Goal: Find specific page/section: Find specific page/section

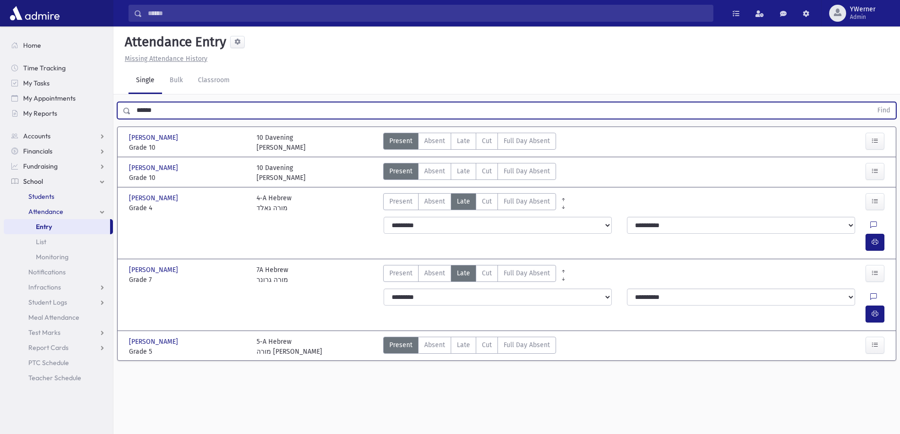
click at [43, 195] on span "Students" at bounding box center [41, 196] width 26 height 9
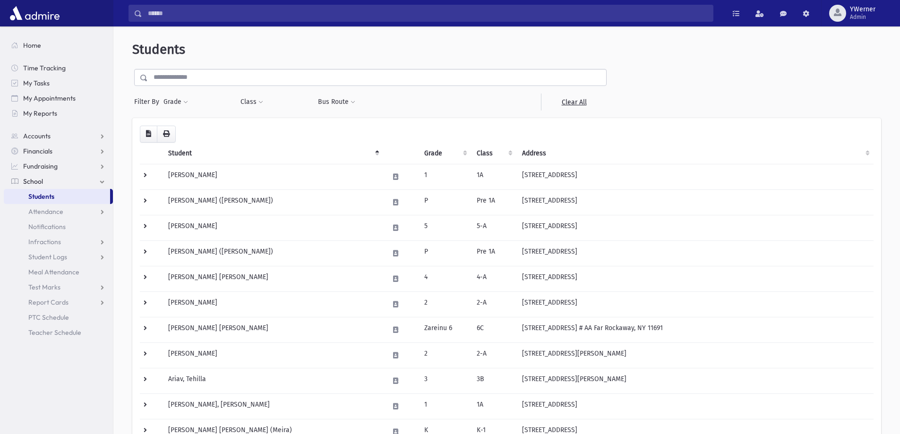
click at [186, 80] on input "text" at bounding box center [377, 77] width 458 height 17
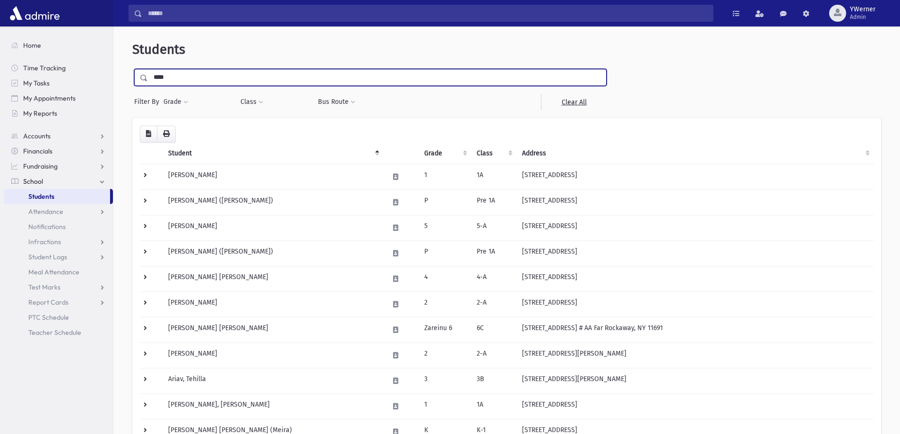
type input "****"
click at [132, 69] on input "submit" at bounding box center [145, 75] width 26 height 13
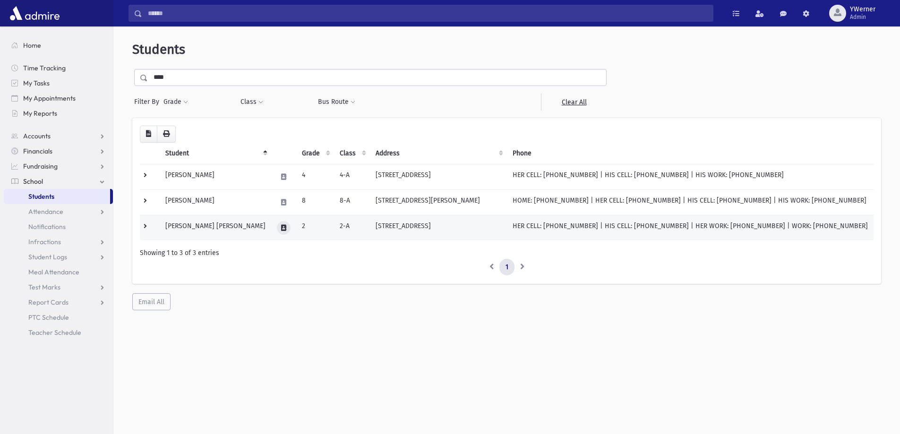
click at [281, 227] on icon at bounding box center [283, 228] width 5 height 6
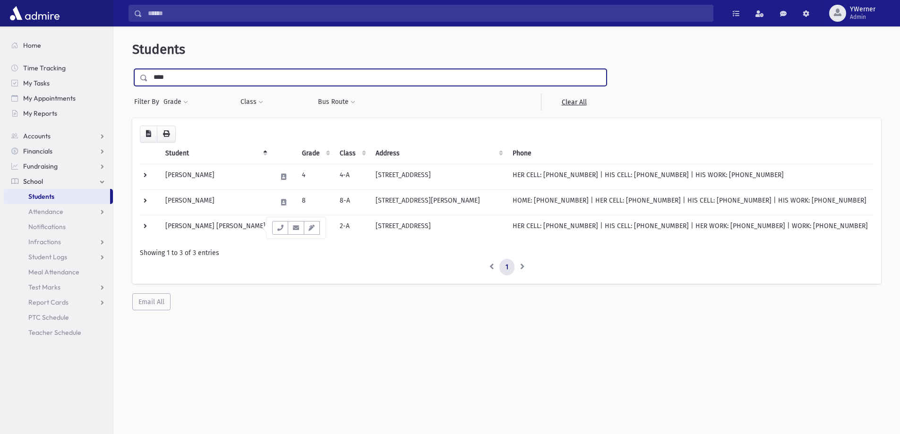
drag, startPoint x: 175, startPoint y: 81, endPoint x: 126, endPoint y: 84, distance: 49.2
click at [126, 84] on div "Students **** Filter By Grade * * * * * * * * * ***** ********* ********* * * *…" at bounding box center [506, 176] width 779 height 292
click at [132, 69] on input "submit" at bounding box center [145, 75] width 26 height 13
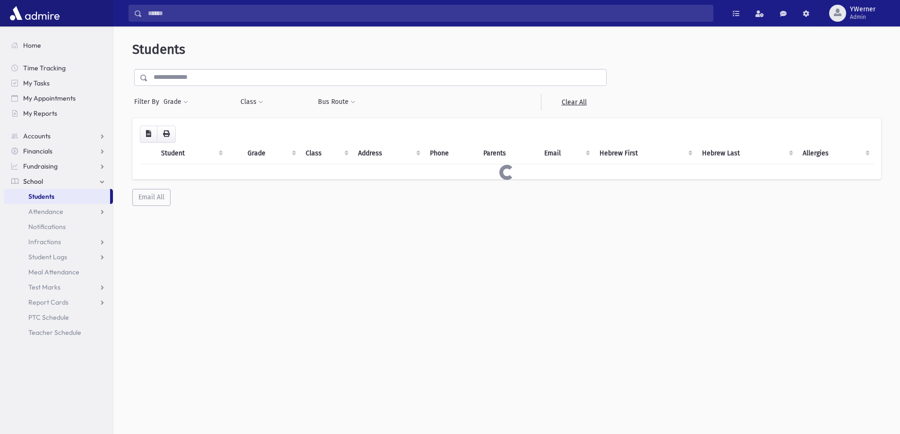
select select
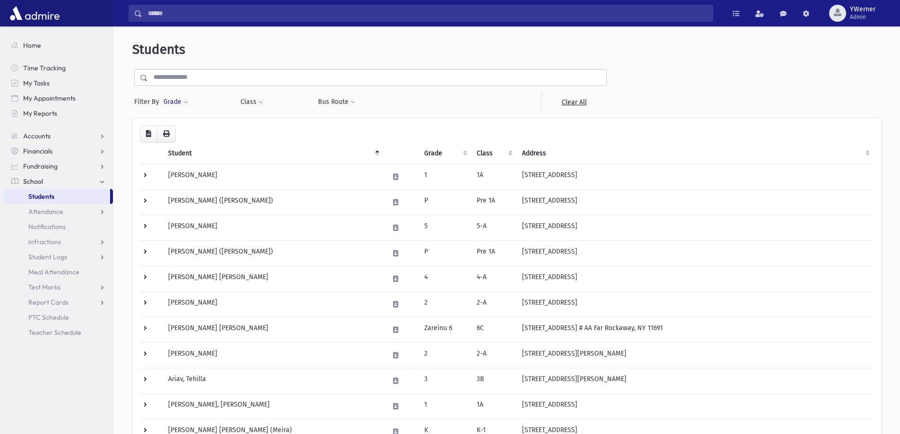
click at [181, 101] on button "Grade" at bounding box center [176, 102] width 26 height 17
click at [192, 126] on ul at bounding box center [218, 128] width 98 height 14
type input "*"
select select "**"
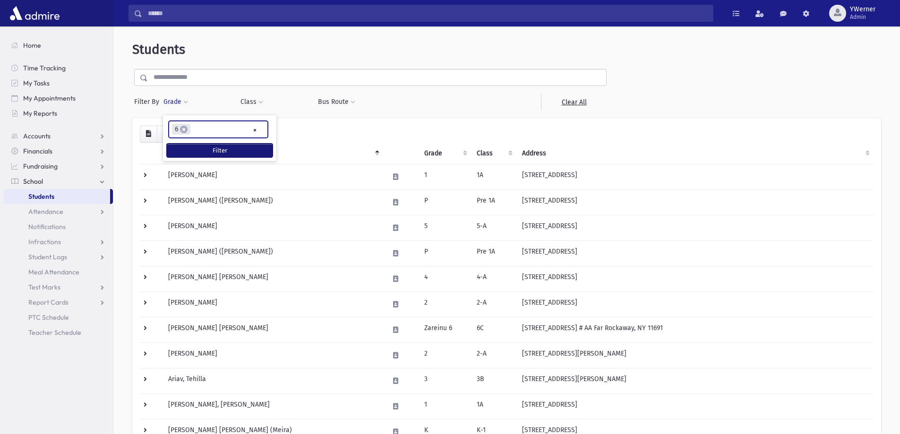
click at [218, 150] on button "Filter" at bounding box center [220, 151] width 106 height 14
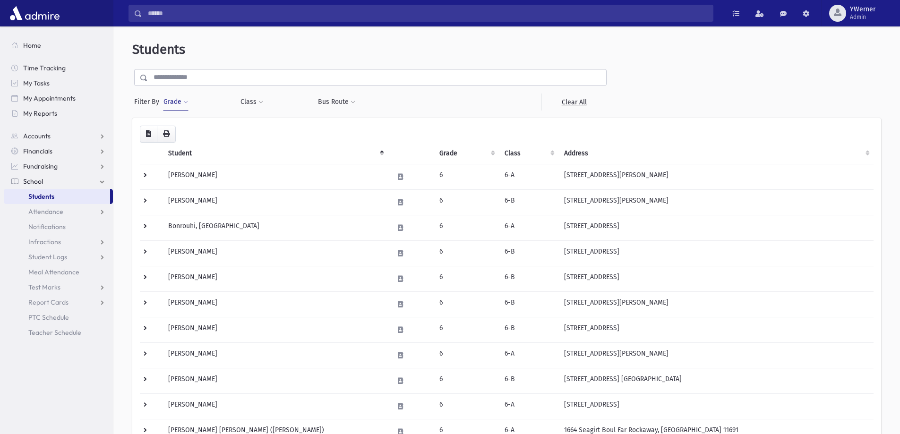
click at [181, 100] on button "Grade" at bounding box center [176, 102] width 26 height 17
select select
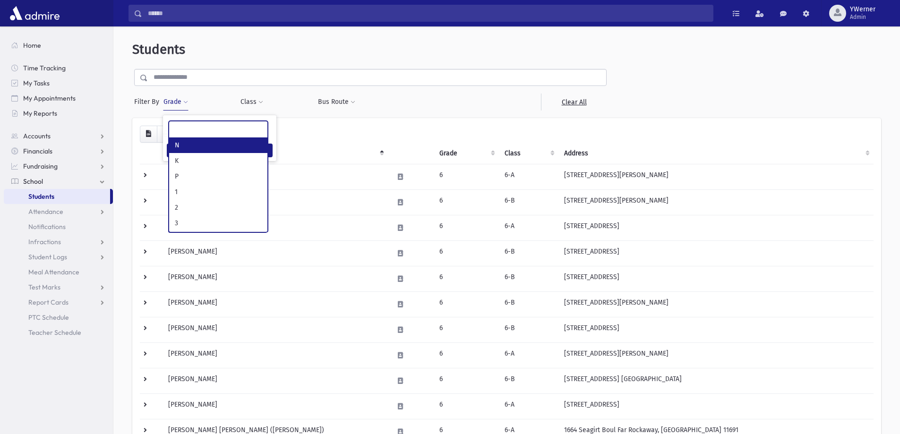
scroll to position [68, 0]
click at [200, 131] on ul at bounding box center [218, 128] width 98 height 14
type input "*"
select select "**"
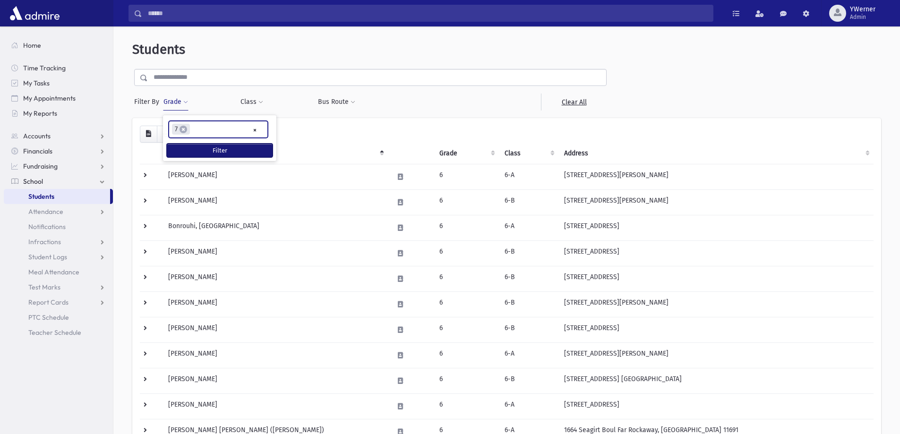
click at [194, 153] on button "Filter" at bounding box center [220, 151] width 106 height 14
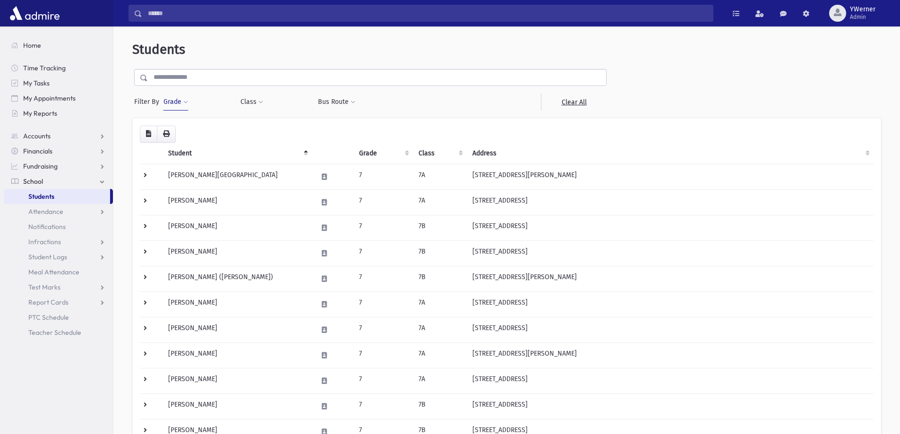
click at [182, 99] on button "Grade" at bounding box center [176, 102] width 26 height 17
click at [185, 128] on span "×" at bounding box center [184, 130] width 8 height 8
